Goal: Find contact information: Find contact information

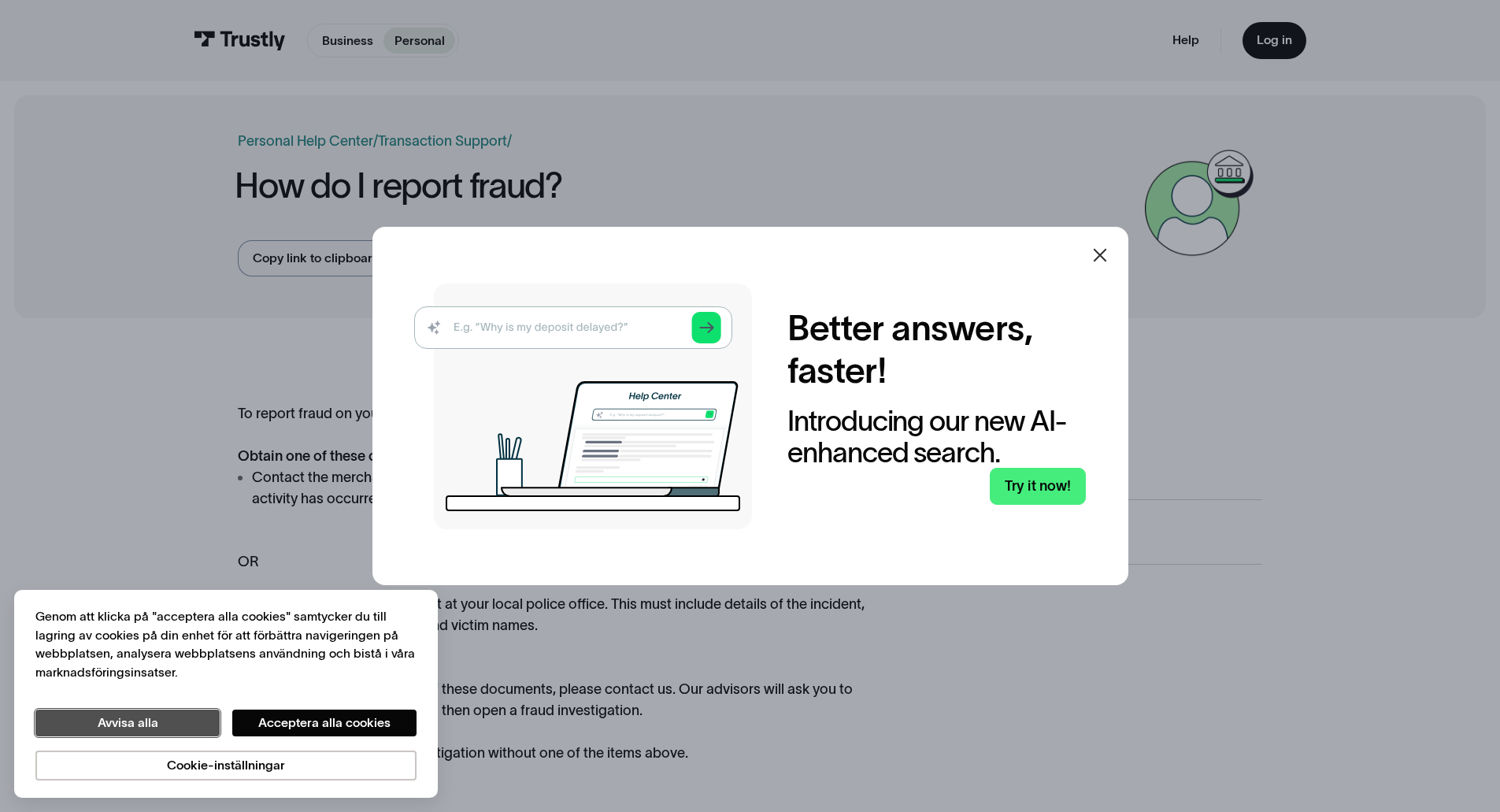
click at [138, 727] on button "Avvisa alla" at bounding box center [128, 723] width 184 height 27
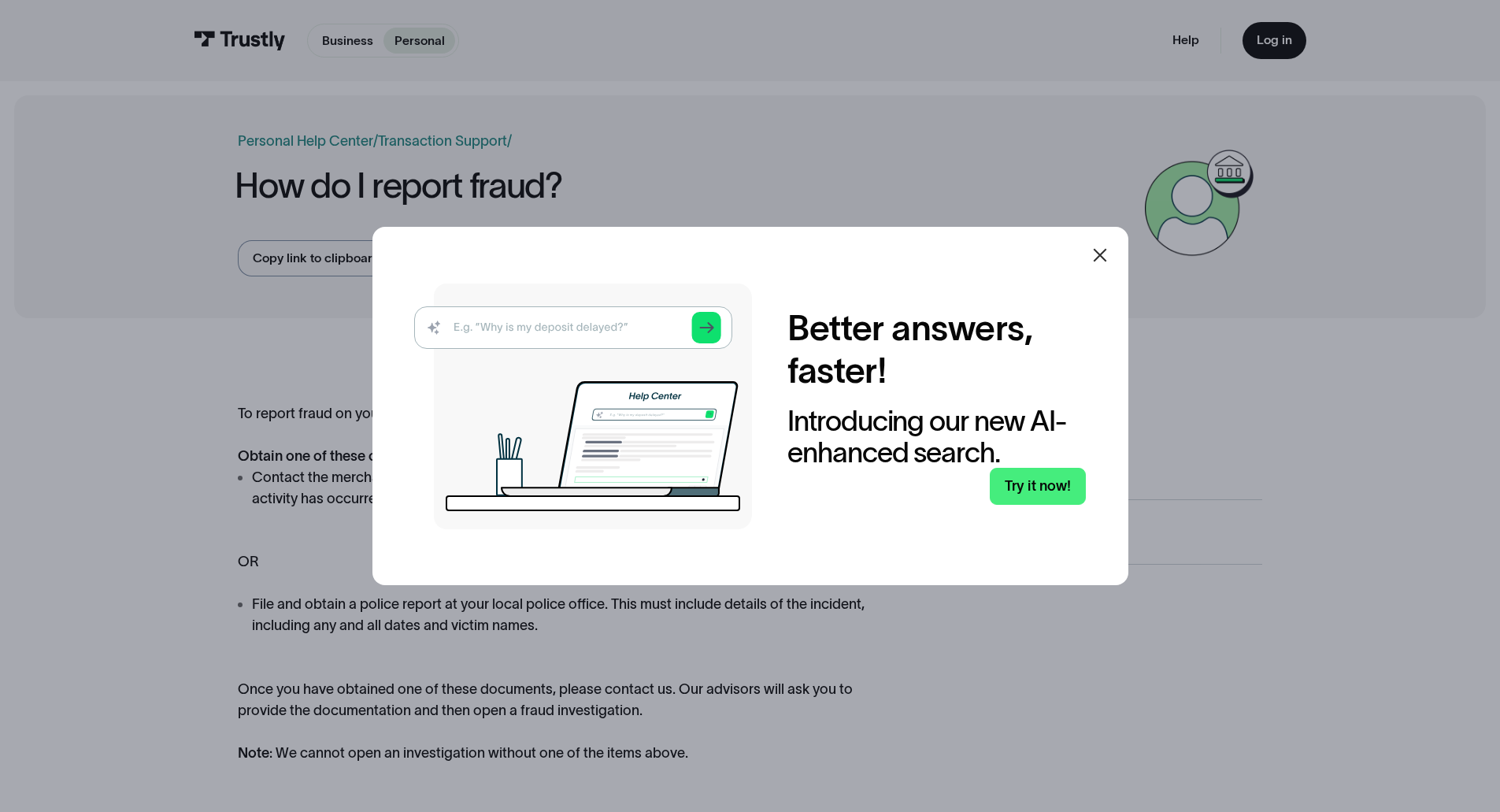
click at [1110, 257] on icon at bounding box center [1100, 255] width 19 height 19
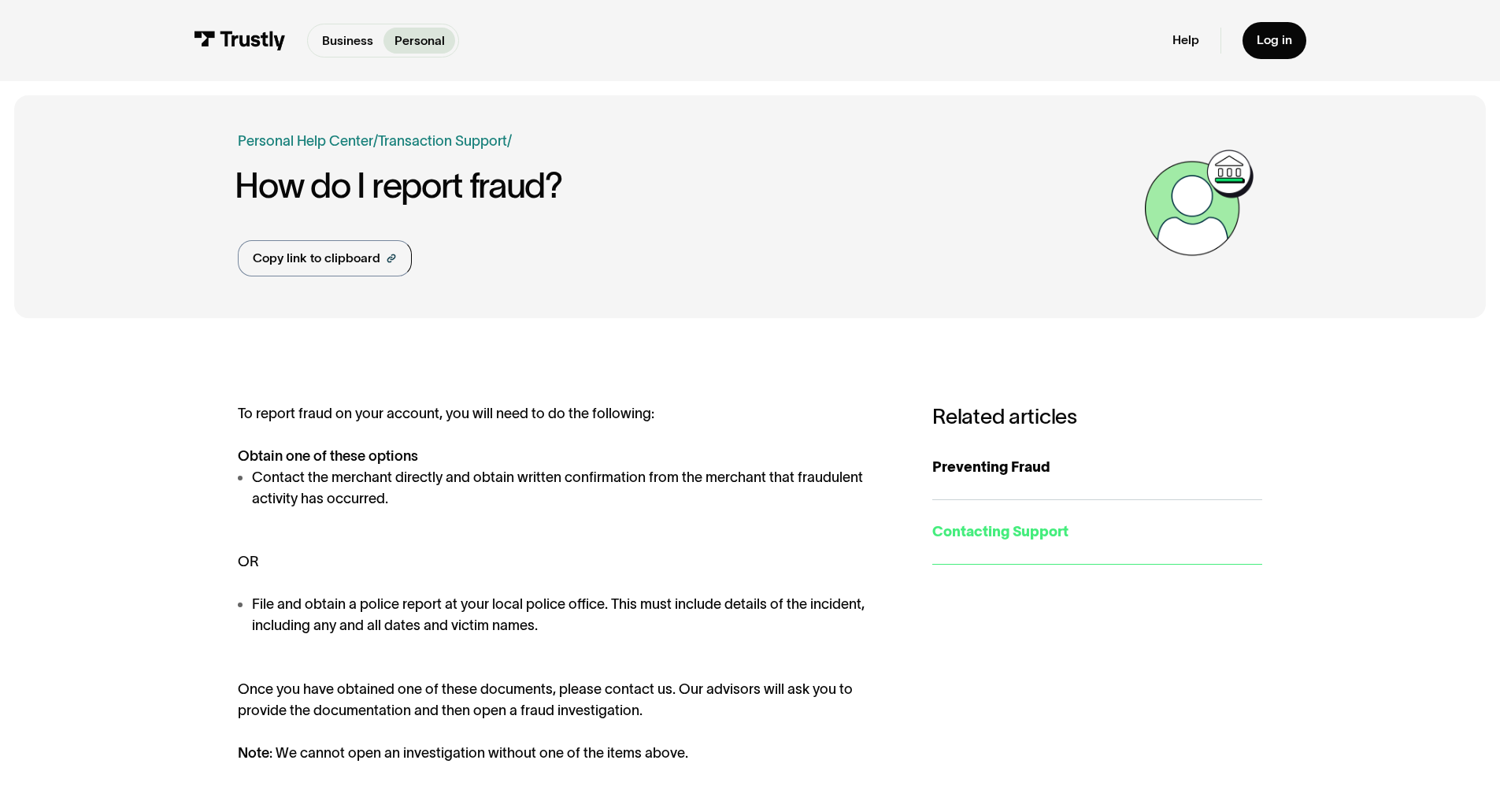
click at [1000, 524] on div "Contacting Support" at bounding box center [1097, 532] width 330 height 21
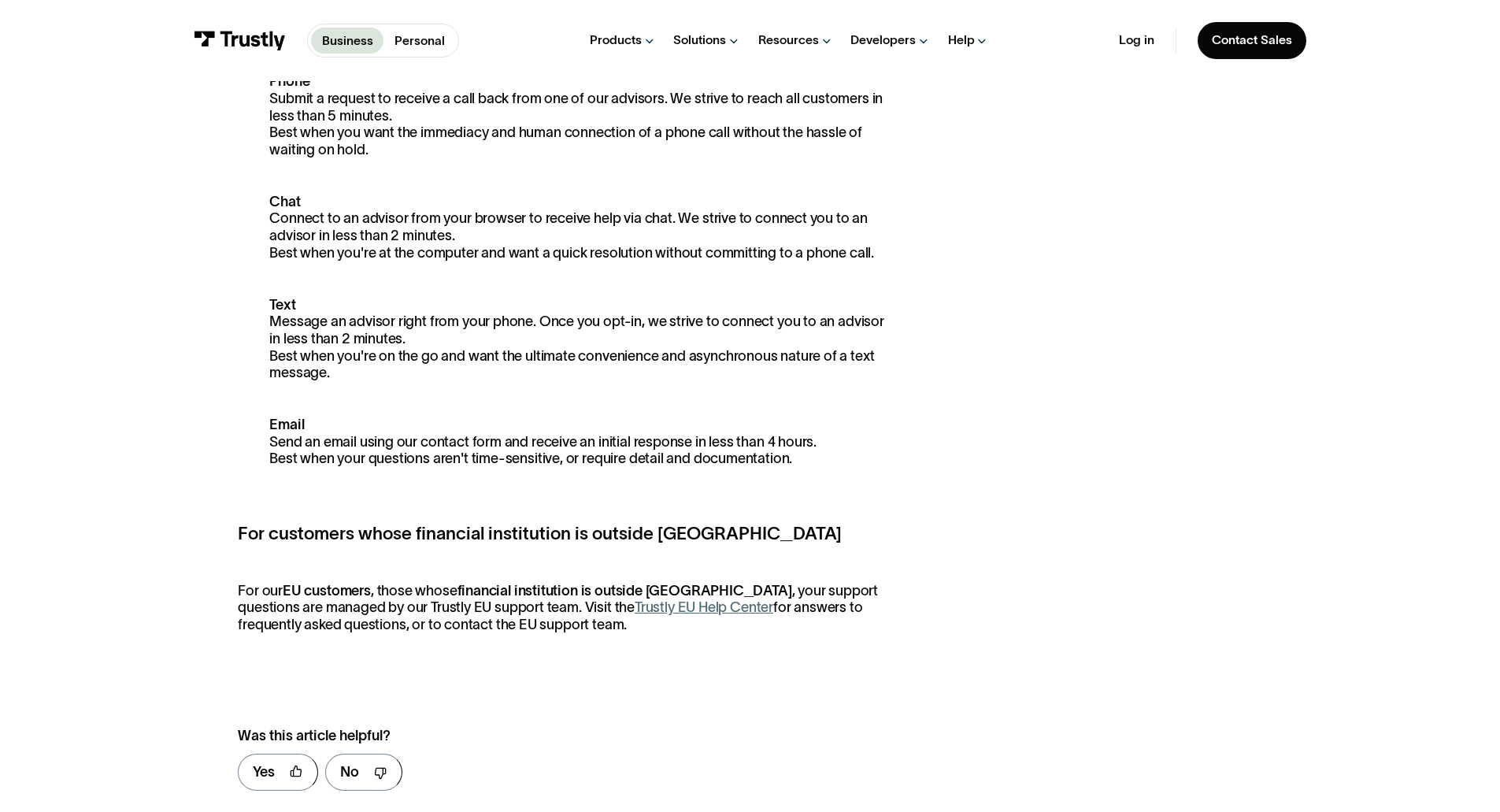
scroll to position [630, 0]
